Goal: Task Accomplishment & Management: Manage account settings

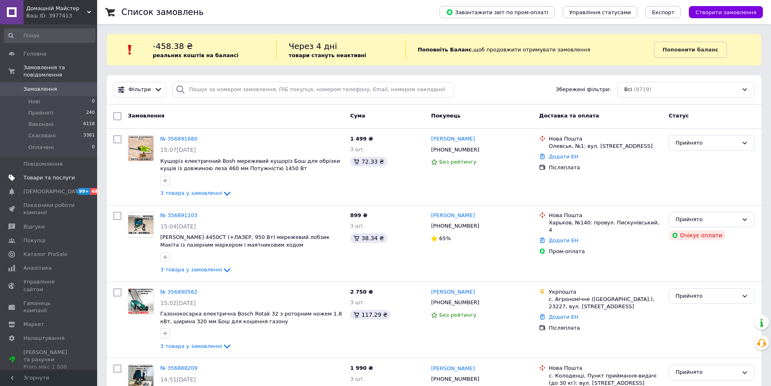
click at [28, 174] on span "Товари та послуги" at bounding box center [48, 177] width 51 height 7
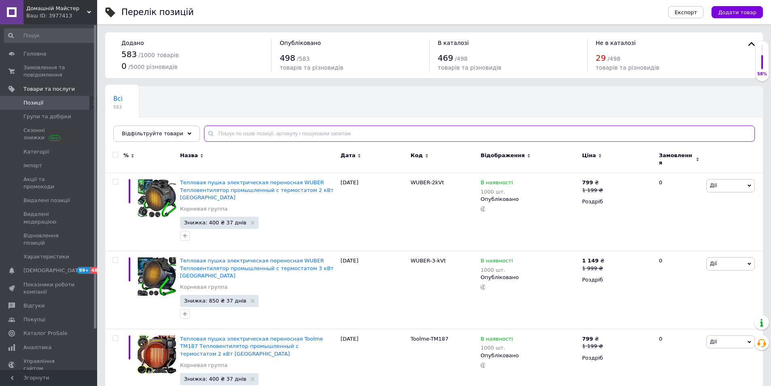
click at [236, 132] on input "text" at bounding box center [479, 134] width 551 height 16
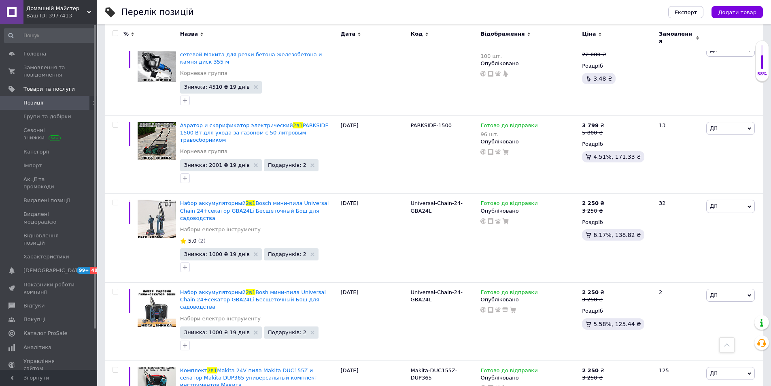
scroll to position [1149, 0]
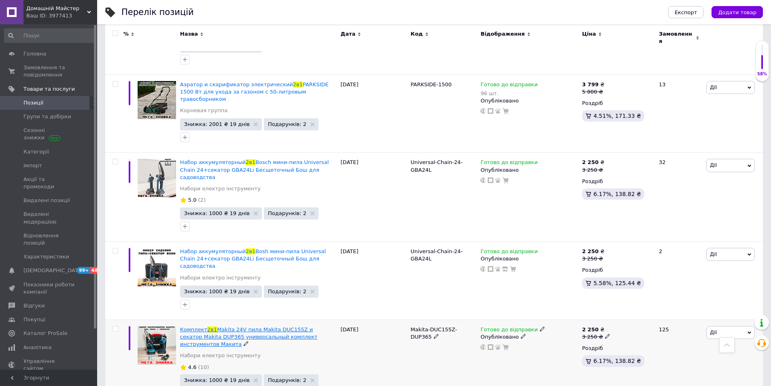
type input "2в1"
click at [219, 326] on span "Makita 24V пила Makita DUC155Z и секатор Makita DUP365 универсальный комплект и…" at bounding box center [249, 336] width 138 height 21
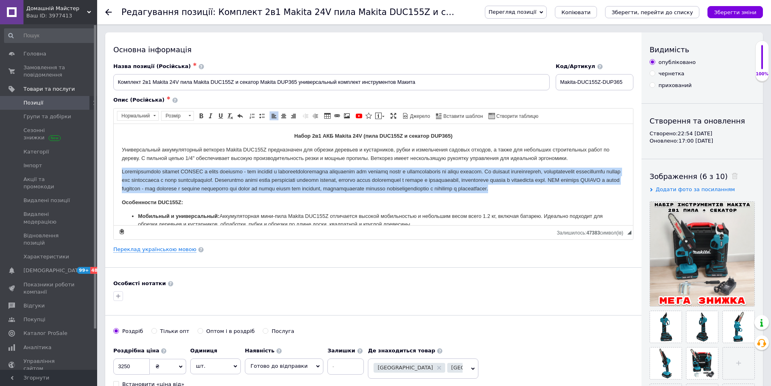
drag, startPoint x: 121, startPoint y: 170, endPoint x: 250, endPoint y: 196, distance: 131.0
click at [250, 196] on html "Набор 2в1 АКБ Makita 24V (пила DUC155Z и секатор DUP365) Универсальный аккумуля…" at bounding box center [374, 353] width 520 height 458
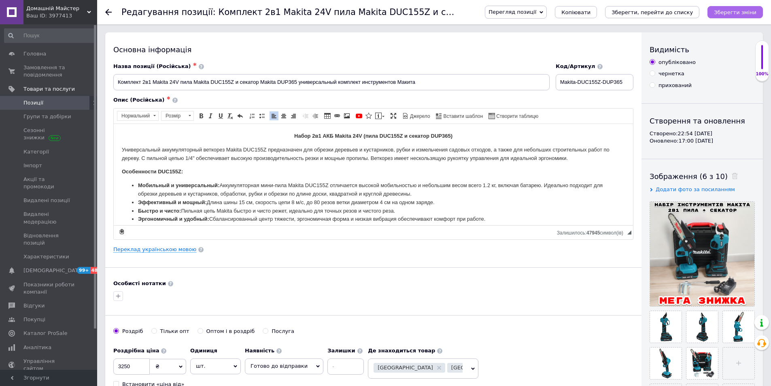
click at [733, 12] on icon "Зберегти зміни" at bounding box center [735, 12] width 43 height 6
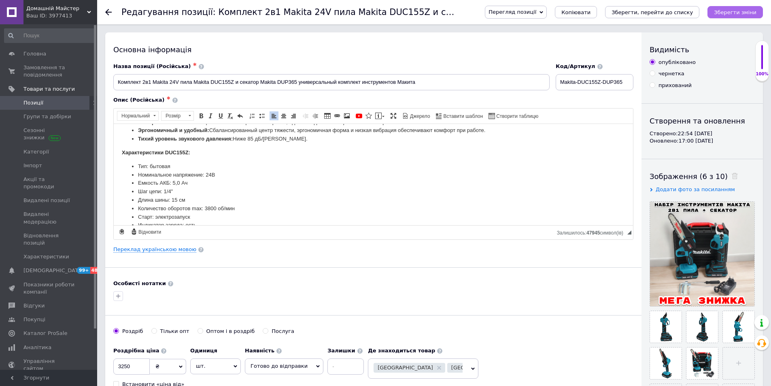
click at [727, 11] on icon "Зберегти зміни" at bounding box center [735, 12] width 43 height 6
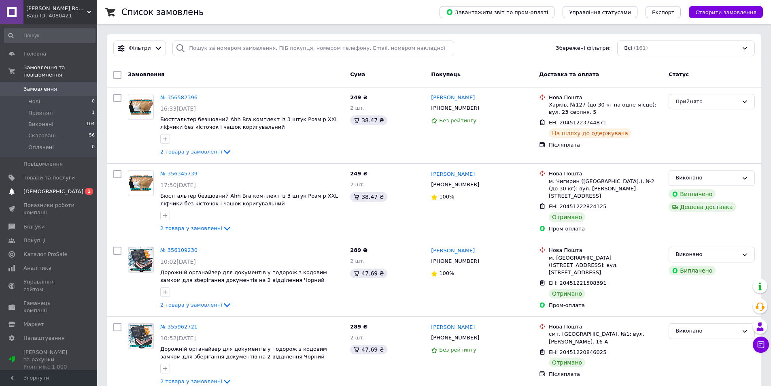
click at [32, 188] on span "[DEMOGRAPHIC_DATA]" at bounding box center [53, 191] width 60 height 7
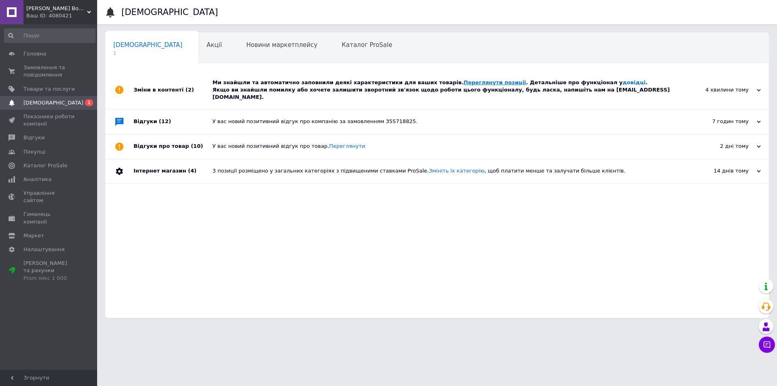
click at [464, 81] on link "Переглянути позиції" at bounding box center [495, 82] width 62 height 6
